Goal: Navigation & Orientation: Go to known website

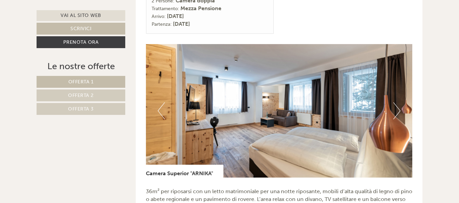
scroll to position [1251, 0]
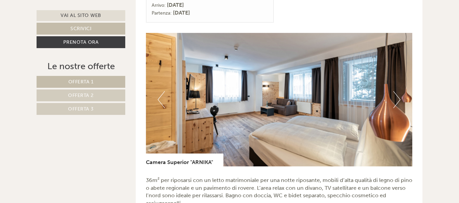
click at [399, 91] on button "Next" at bounding box center [396, 99] width 7 height 17
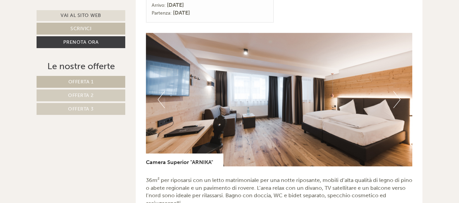
click at [399, 91] on button "Next" at bounding box center [396, 99] width 7 height 17
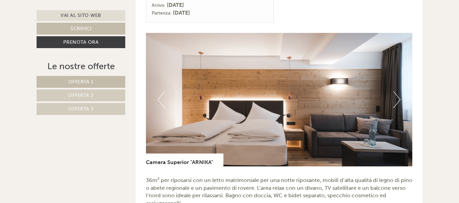
click at [398, 91] on button "Next" at bounding box center [396, 99] width 7 height 17
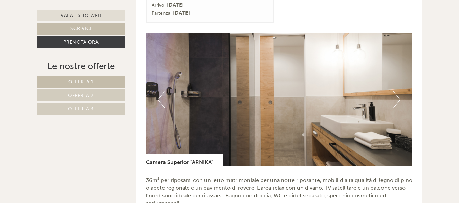
click at [398, 91] on button "Next" at bounding box center [396, 99] width 7 height 17
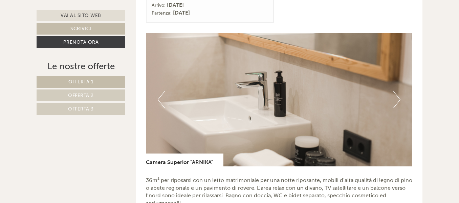
click at [398, 91] on button "Next" at bounding box center [396, 99] width 7 height 17
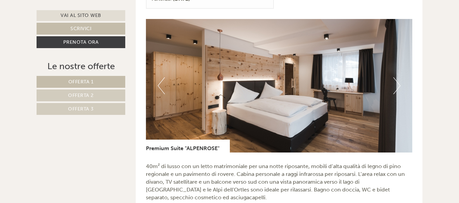
scroll to position [406, 0]
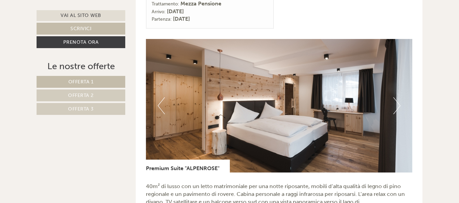
click at [394, 97] on button "Next" at bounding box center [396, 105] width 7 height 17
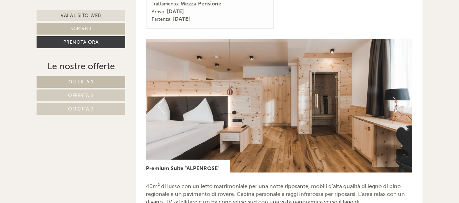
click at [394, 97] on button "Next" at bounding box center [396, 105] width 7 height 17
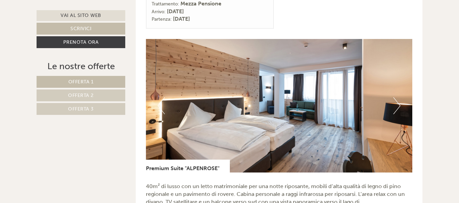
click at [394, 97] on button "Next" at bounding box center [396, 105] width 7 height 17
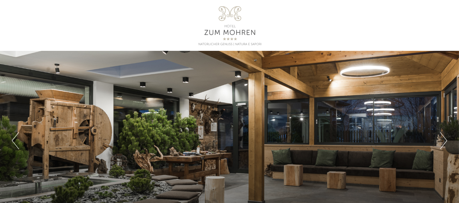
scroll to position [34, 0]
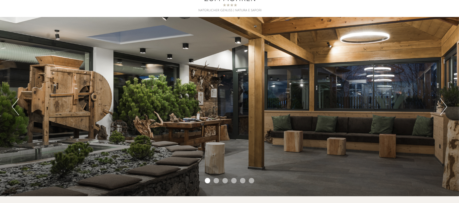
click at [440, 109] on button "Next" at bounding box center [443, 106] width 7 height 17
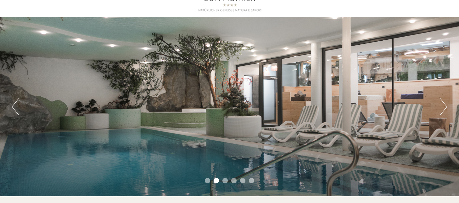
click at [440, 109] on button "Next" at bounding box center [443, 106] width 7 height 17
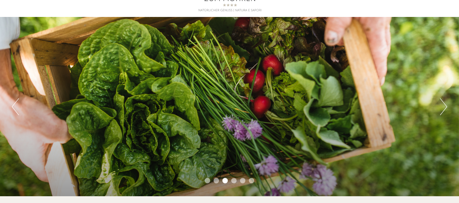
click at [440, 108] on button "Next" at bounding box center [443, 106] width 7 height 17
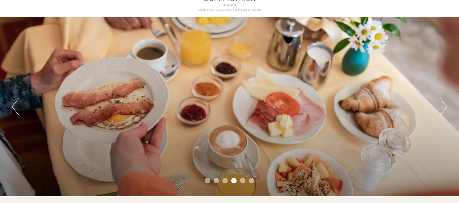
click at [440, 108] on button "Next" at bounding box center [443, 106] width 7 height 17
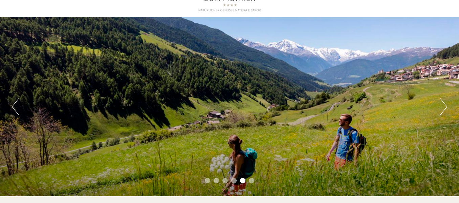
click at [440, 108] on button "Next" at bounding box center [443, 106] width 7 height 17
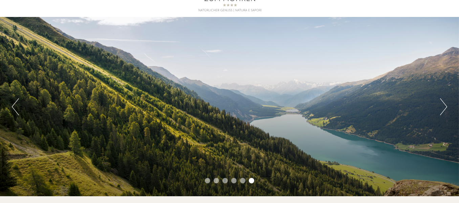
click at [440, 108] on button "Next" at bounding box center [443, 106] width 7 height 17
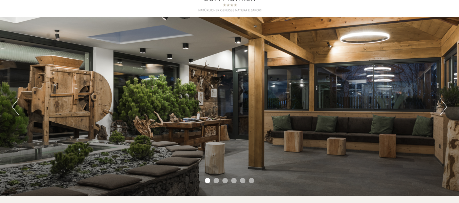
click at [440, 108] on button "Next" at bounding box center [443, 106] width 7 height 17
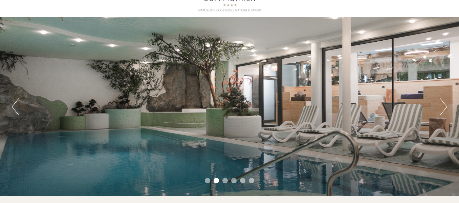
click at [440, 108] on button "Next" at bounding box center [443, 106] width 7 height 17
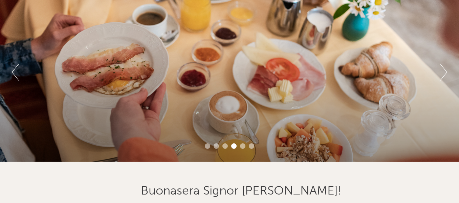
scroll to position [68, 0]
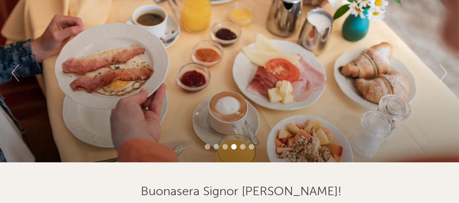
click at [251, 147] on li "6" at bounding box center [251, 146] width 5 height 5
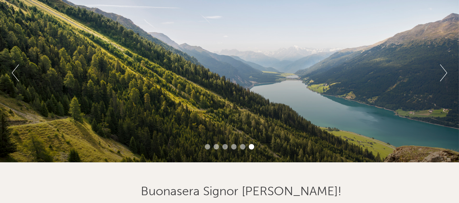
click at [444, 74] on button "Next" at bounding box center [443, 72] width 7 height 17
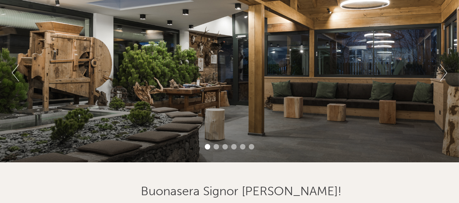
click at [444, 74] on button "Next" at bounding box center [443, 72] width 7 height 17
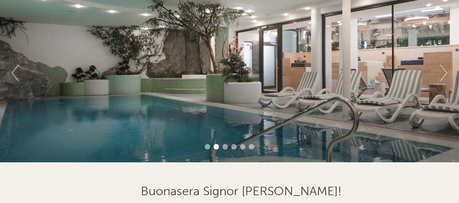
click at [444, 74] on button "Next" at bounding box center [443, 72] width 7 height 17
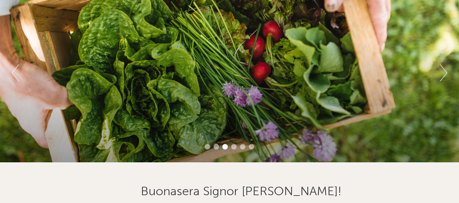
click at [444, 74] on button "Next" at bounding box center [443, 72] width 7 height 17
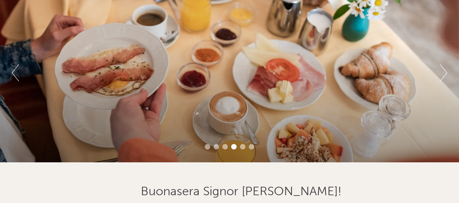
click at [444, 74] on button "Next" at bounding box center [443, 72] width 7 height 17
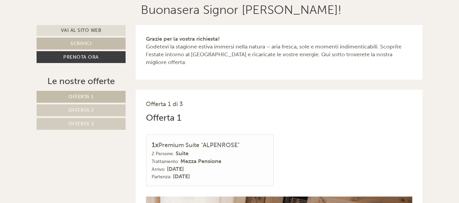
scroll to position [237, 0]
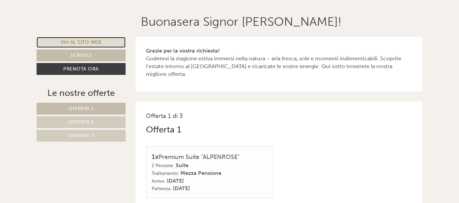
click at [75, 42] on link "Vai al sito web" at bounding box center [81, 42] width 89 height 11
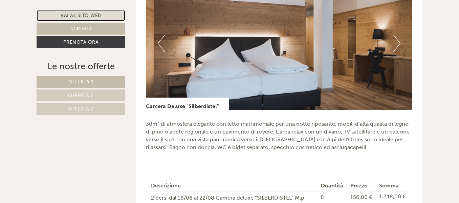
scroll to position [879, 0]
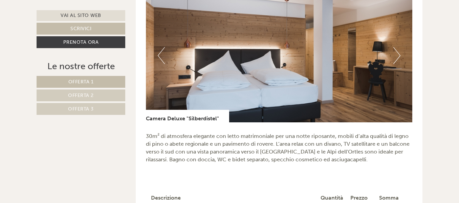
click at [393, 51] on button "Next" at bounding box center [396, 55] width 7 height 17
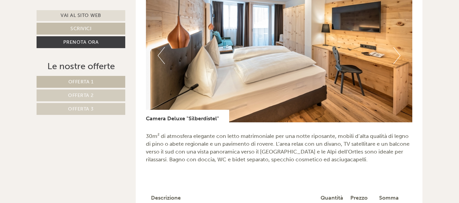
scroll to position [846, 0]
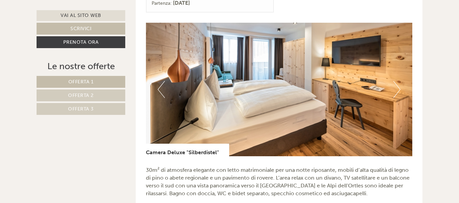
click at [398, 81] on button "Next" at bounding box center [396, 89] width 7 height 17
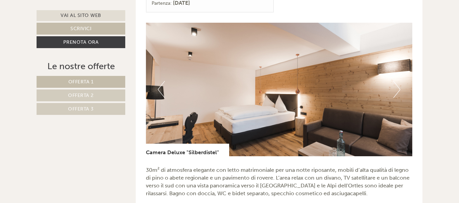
click at [397, 81] on button "Next" at bounding box center [396, 89] width 7 height 17
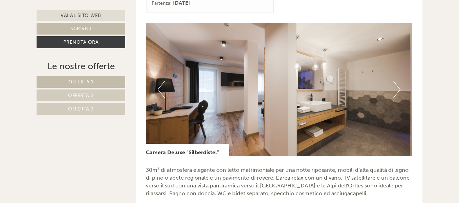
click at [397, 81] on button "Next" at bounding box center [396, 89] width 7 height 17
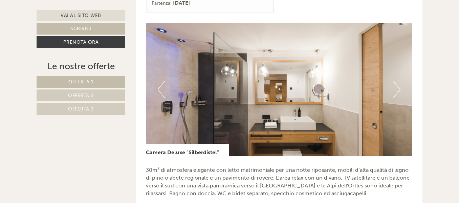
click at [397, 81] on button "Next" at bounding box center [396, 89] width 7 height 17
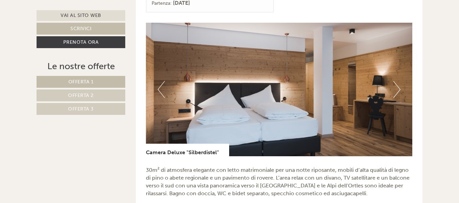
click at [397, 81] on button "Next" at bounding box center [396, 89] width 7 height 17
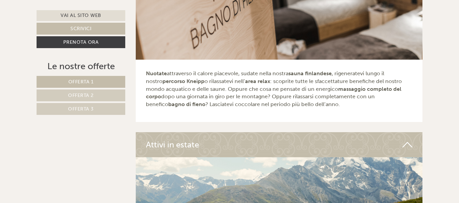
scroll to position [2131, 0]
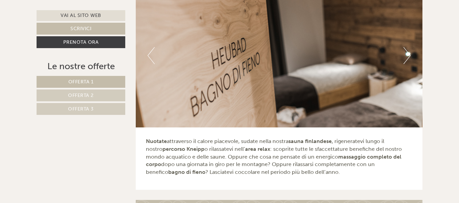
click at [401, 48] on img at bounding box center [279, 55] width 287 height 143
click at [198, 78] on img at bounding box center [279, 55] width 287 height 143
click at [276, 45] on img at bounding box center [279, 55] width 287 height 143
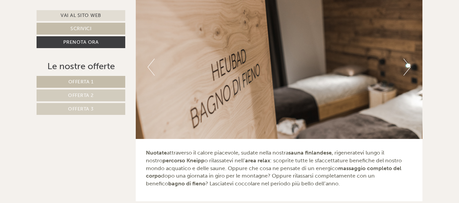
scroll to position [2165, 0]
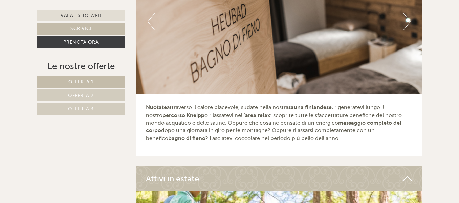
click at [411, 13] on img at bounding box center [279, 21] width 287 height 143
click at [407, 13] on button "Next" at bounding box center [406, 21] width 7 height 17
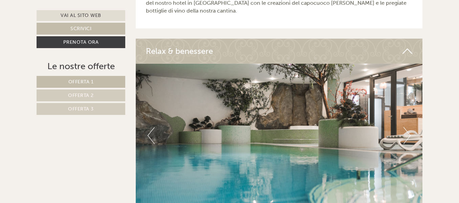
scroll to position [2063, 0]
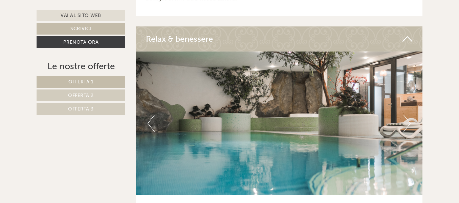
click at [404, 115] on button "Next" at bounding box center [406, 123] width 7 height 17
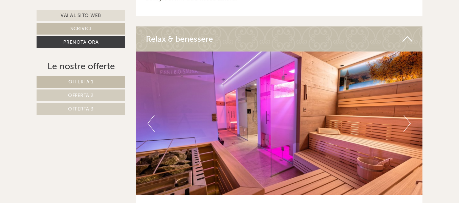
click at [404, 115] on button "Next" at bounding box center [406, 123] width 7 height 17
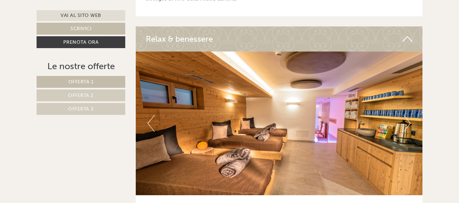
click at [404, 115] on button "Next" at bounding box center [406, 123] width 7 height 17
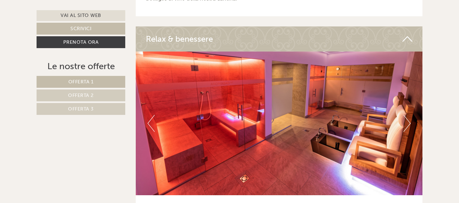
click at [404, 115] on button "Next" at bounding box center [406, 123] width 7 height 17
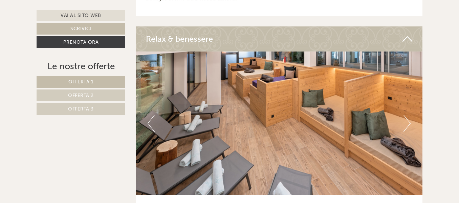
click at [404, 115] on button "Next" at bounding box center [406, 123] width 7 height 17
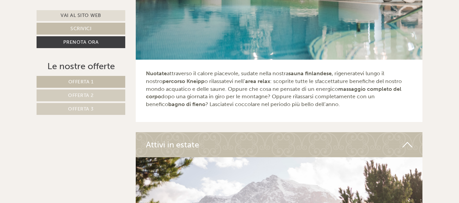
scroll to position [1962, 0]
